Goal: Task Accomplishment & Management: Manage account settings

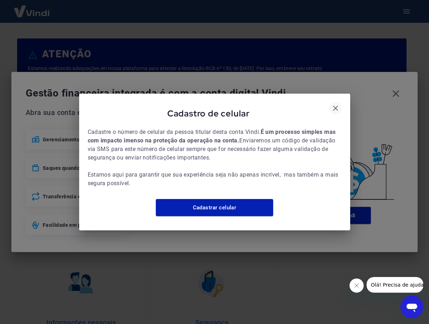
click at [337, 104] on icon "button" at bounding box center [335, 108] width 9 height 9
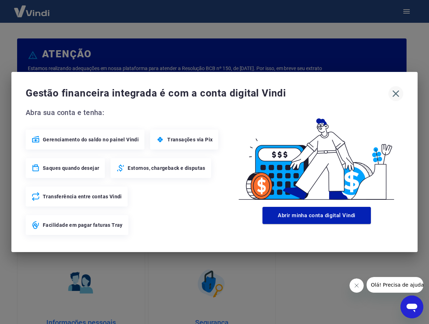
click at [397, 93] on icon "button" at bounding box center [395, 93] width 11 height 11
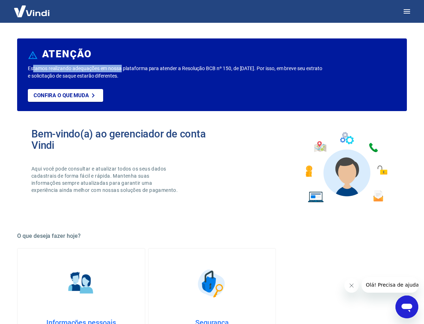
drag, startPoint x: 35, startPoint y: 68, endPoint x: 122, endPoint y: 70, distance: 87.4
click at [122, 70] on p "Estamos realizando adequações em nossa plataforma para atender a Resolução BCB …" at bounding box center [175, 72] width 295 height 15
drag, startPoint x: 32, startPoint y: 168, endPoint x: 51, endPoint y: 170, distance: 19.0
click at [51, 170] on p "Aqui você pode consultar e atualizar todos os seus dados cadastrais de forma fá…" at bounding box center [105, 179] width 148 height 29
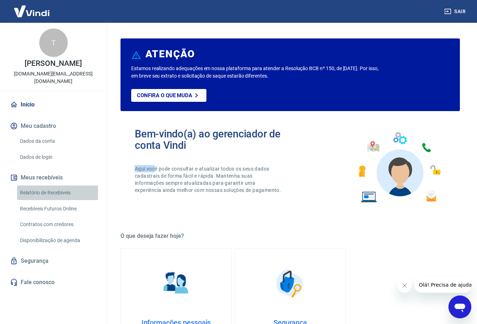
click at [41, 193] on link "Relatório de Recebíveis" at bounding box center [57, 193] width 81 height 15
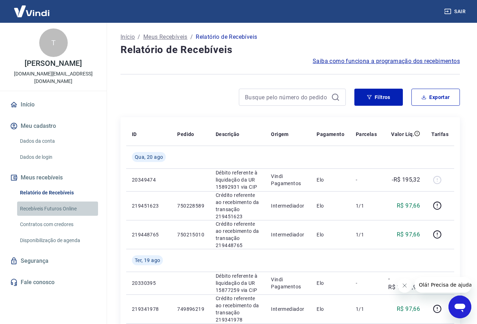
click at [41, 211] on link "Recebíveis Futuros Online" at bounding box center [57, 209] width 81 height 15
